Goal: Transaction & Acquisition: Purchase product/service

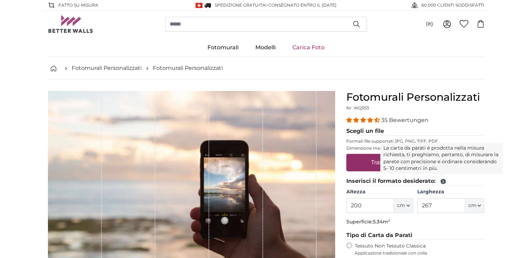
click at [441, 183] on icon at bounding box center [443, 181] width 5 height 5
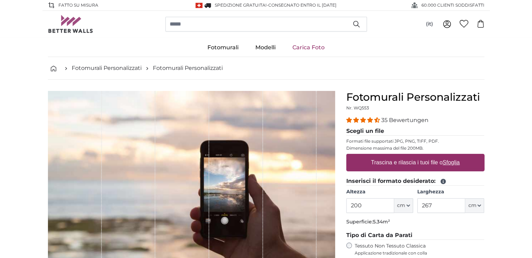
click at [441, 183] on icon at bounding box center [443, 181] width 5 height 5
click at [444, 182] on icon at bounding box center [443, 181] width 5 height 5
click at [441, 181] on icon at bounding box center [443, 181] width 5 height 5
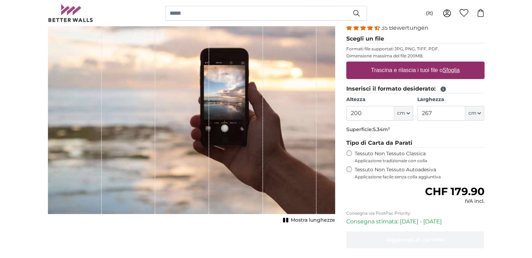
scroll to position [105, 0]
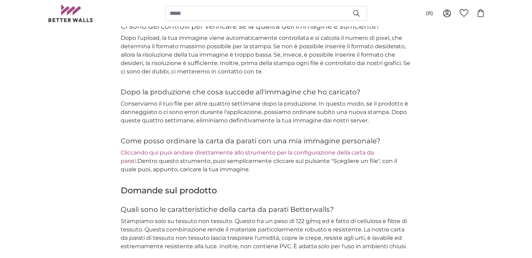
scroll to position [910, 0]
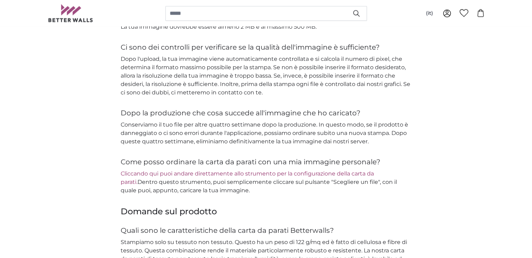
click at [216, 172] on link "Cliccando qui puoi andare direttamente allo strumento per la configurazione del…" at bounding box center [247, 177] width 253 height 15
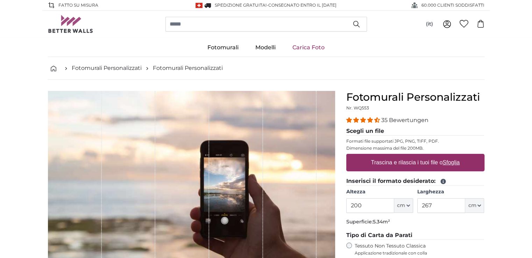
click at [405, 163] on label "Trascina e rilascia i tuoi file o Sfoglia" at bounding box center [415, 163] width 95 height 14
click at [405, 156] on input "Trascina e rilascia i tuoi file o Sfoglia" at bounding box center [416, 155] width 138 height 2
type input "**********"
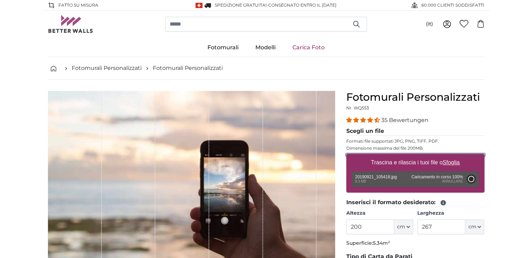
type input "150"
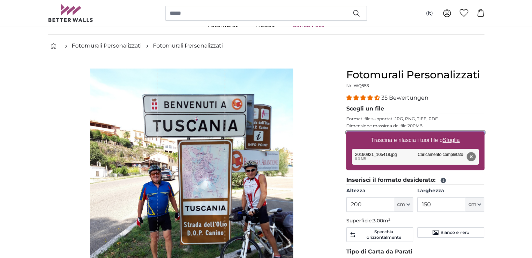
scroll to position [35, 0]
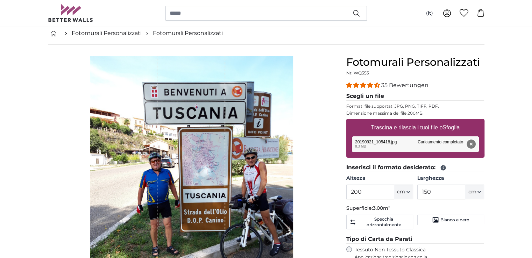
click at [470, 144] on button "Rimuovi" at bounding box center [471, 144] width 9 height 9
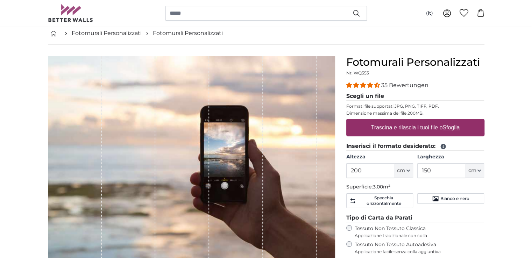
click at [403, 126] on label "Trascina e rilascia i tuoi file o Sfoglia" at bounding box center [415, 128] width 95 height 14
click at [403, 121] on input "Trascina e rilascia i tuoi file o Sfoglia" at bounding box center [416, 120] width 138 height 2
click at [418, 129] on label "Trascina e rilascia i tuoi file o Sfoglia" at bounding box center [415, 128] width 95 height 14
click at [418, 121] on input "Trascina e rilascia i tuoi file o Sfoglia" at bounding box center [416, 120] width 138 height 2
type input "**********"
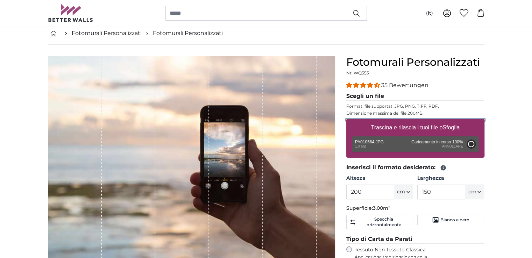
type input "266"
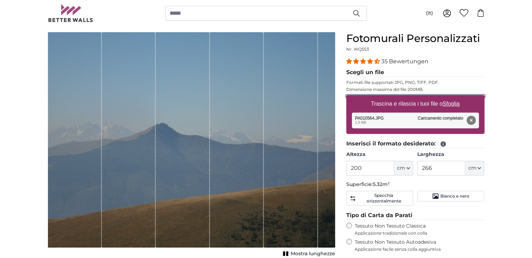
scroll to position [70, 0]
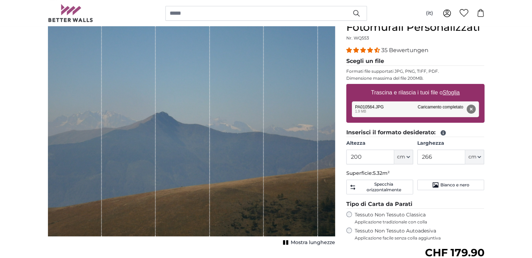
click at [473, 108] on button "Rimuovi" at bounding box center [471, 109] width 9 height 9
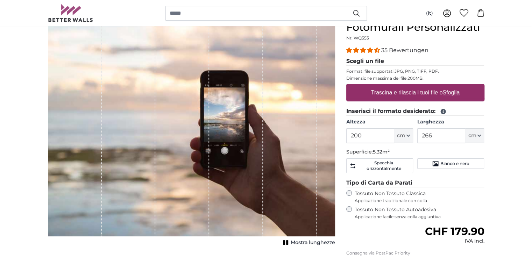
click at [425, 93] on label "Trascina e rilascia i tuoi file o Sfoglia" at bounding box center [415, 93] width 95 height 14
click at [425, 86] on input "Trascina e rilascia i tuoi file o Sfoglia" at bounding box center [416, 85] width 138 height 2
click at [382, 90] on label "Trascina e rilascia i tuoi file o Sfoglia" at bounding box center [415, 93] width 95 height 14
click at [382, 86] on input "Trascina e rilascia i tuoi file o Sfoglia" at bounding box center [416, 85] width 138 height 2
type input "**********"
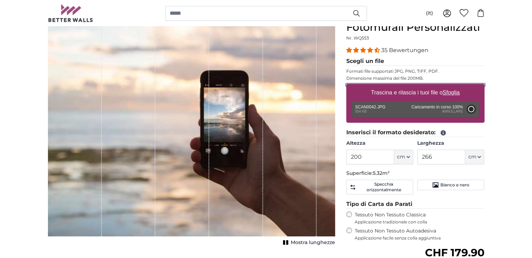
type input "134"
type input "202.3"
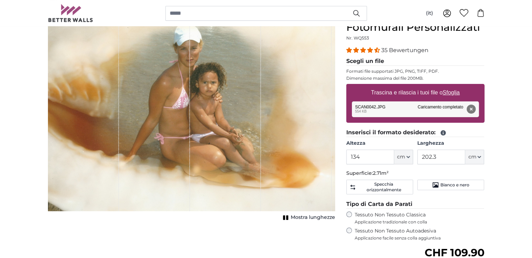
click at [472, 108] on button "Rimuovi" at bounding box center [471, 109] width 9 height 9
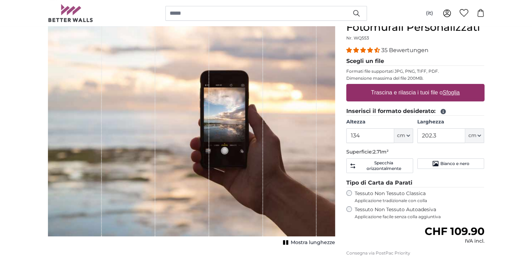
click at [385, 96] on label "Trascina e rilascia i tuoi file o Sfoglia" at bounding box center [415, 93] width 95 height 14
click at [385, 86] on input "Trascina e rilascia i tuoi file o Sfoglia" at bounding box center [416, 85] width 138 height 2
type input "**********"
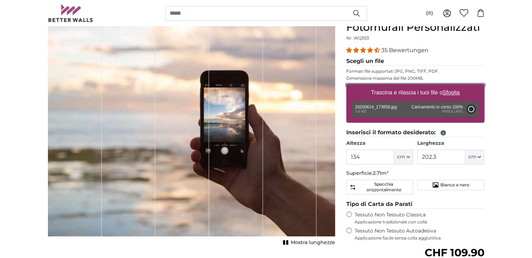
type input "200"
type input "266"
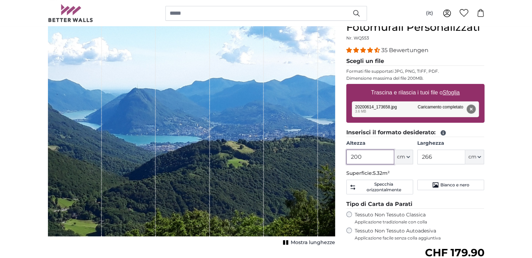
click at [368, 158] on input "200" at bounding box center [371, 157] width 48 height 15
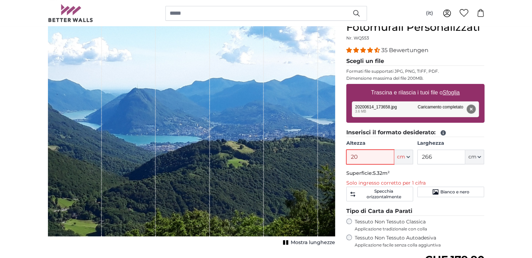
type input "2"
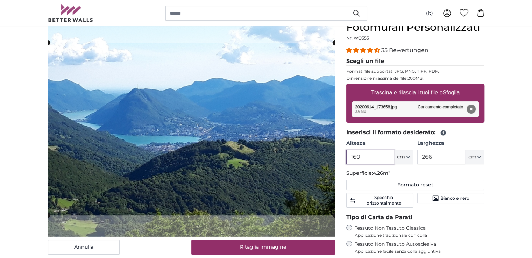
type input "160"
click at [446, 158] on input "266" at bounding box center [442, 157] width 48 height 15
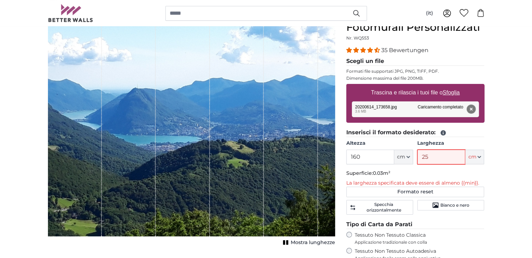
type input "250"
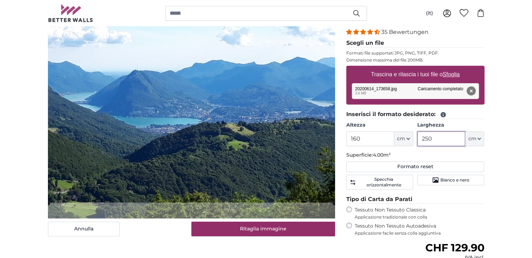
scroll to position [105, 0]
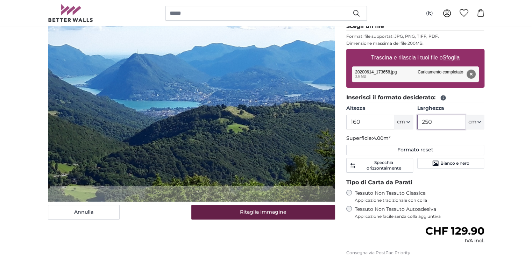
type input "250"
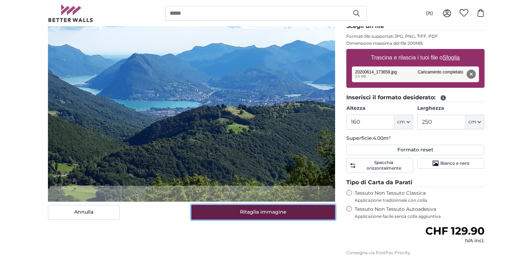
click at [260, 211] on button "Ritaglia immagine" at bounding box center [263, 212] width 144 height 15
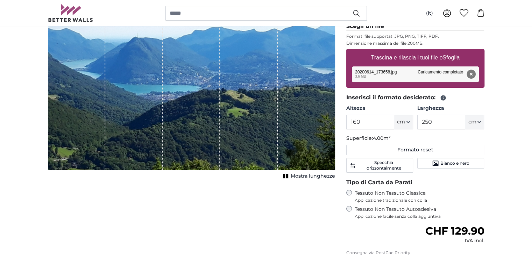
click at [470, 75] on button "Rimuovi" at bounding box center [471, 74] width 9 height 9
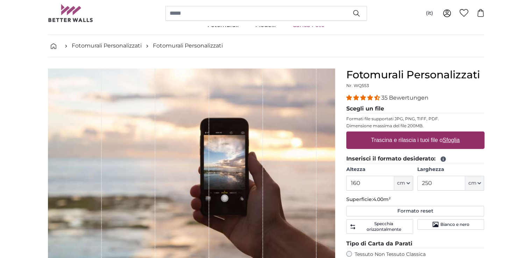
scroll to position [35, 0]
